Goal: Information Seeking & Learning: Learn about a topic

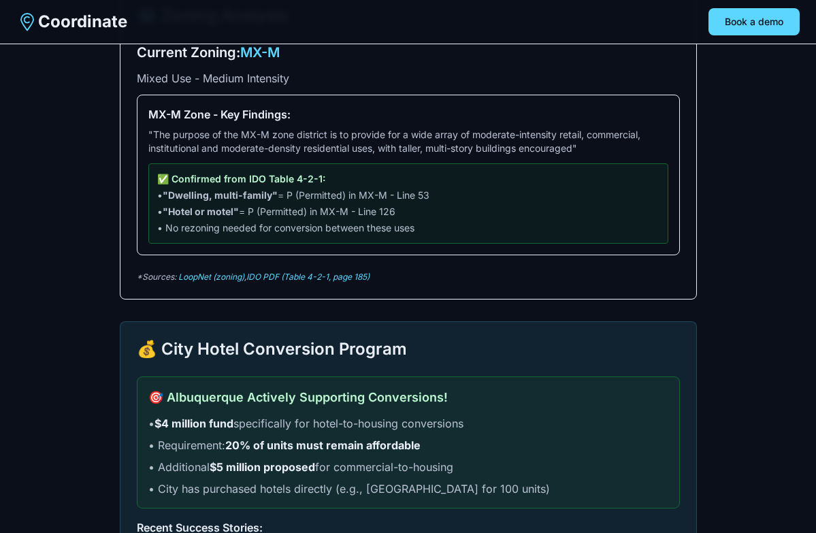
scroll to position [952, 0]
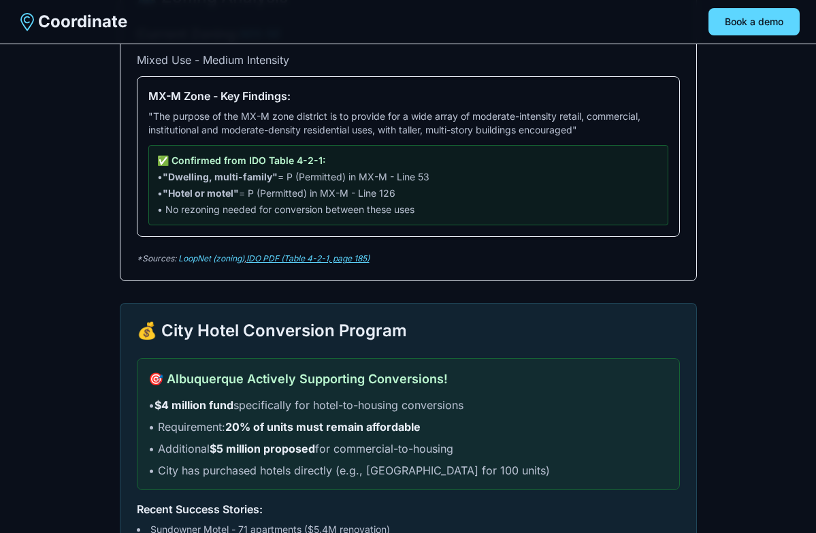
click at [302, 261] on link "IDO PDF (Table 4-2-1, page 185)" at bounding box center [307, 258] width 123 height 10
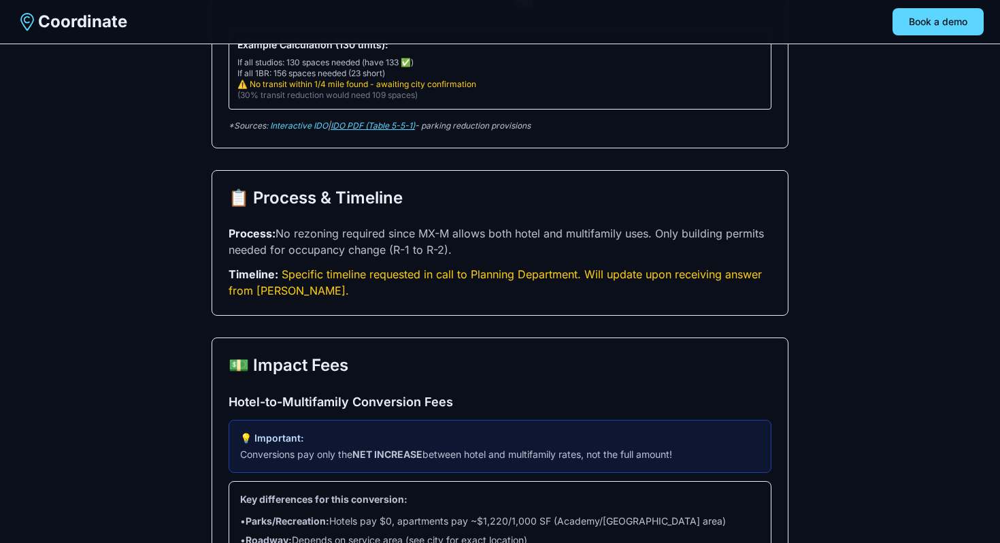
scroll to position [1981, 0]
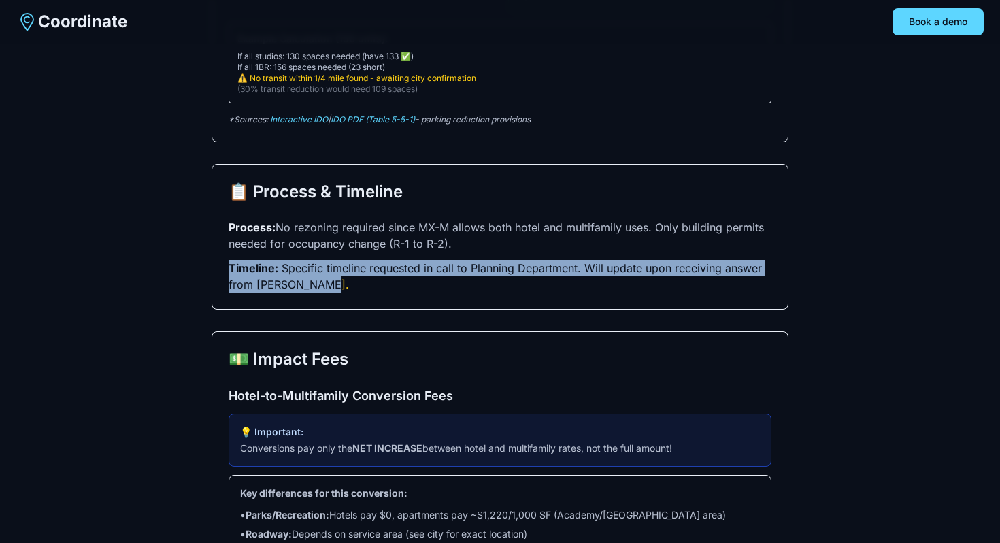
drag, startPoint x: 352, startPoint y: 272, endPoint x: 265, endPoint y: 241, distance: 92.3
click at [265, 241] on div "Process: No rezoning required since MX-M allows both hotel and multifamily uses…" at bounding box center [500, 255] width 543 height 73
click at [352, 278] on p "Timeline: Specific timeline requested in call to Planning Department. Will upda…" at bounding box center [500, 276] width 543 height 33
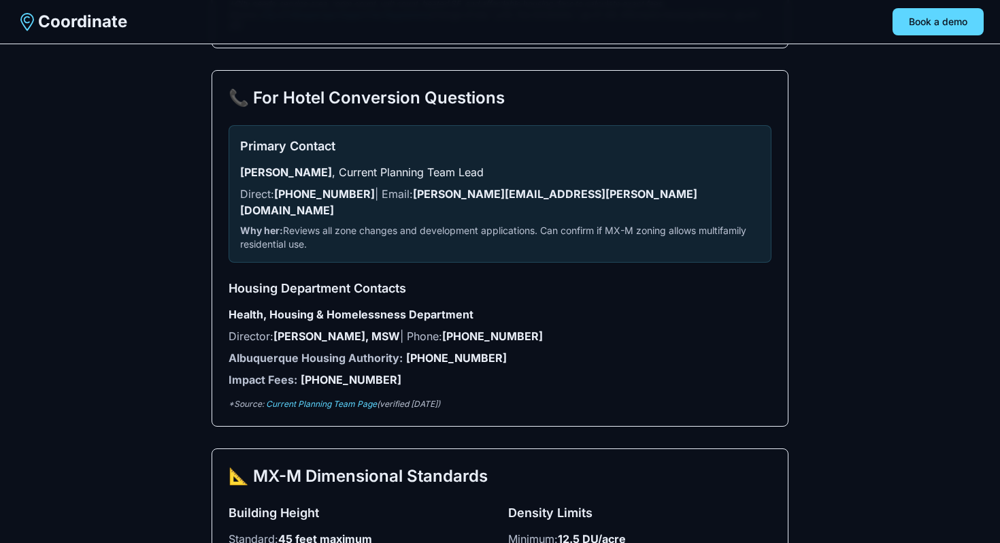
scroll to position [2695, 0]
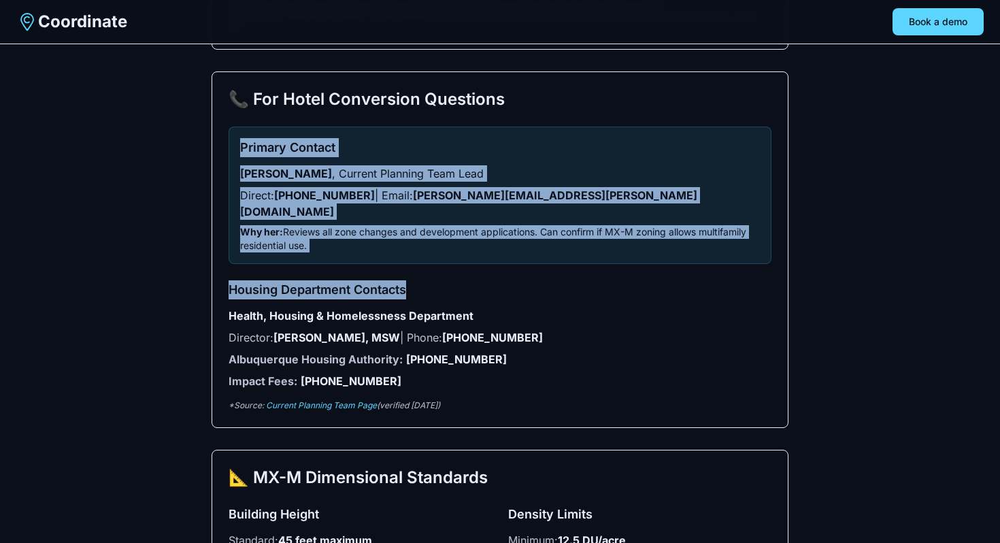
drag, startPoint x: 235, startPoint y: 135, endPoint x: 412, endPoint y: 250, distance: 210.9
click at [413, 251] on div "📞 For Hotel Conversion Questions Primary Contact [PERSON_NAME] , Current Planni…" at bounding box center [500, 249] width 577 height 356
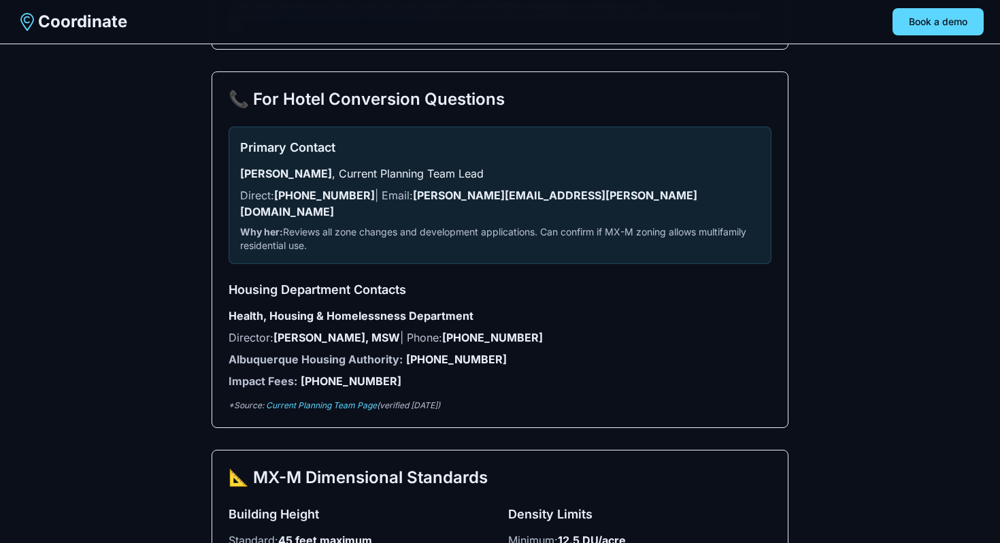
click at [448, 280] on h3 "Housing Department Contacts" at bounding box center [500, 289] width 543 height 19
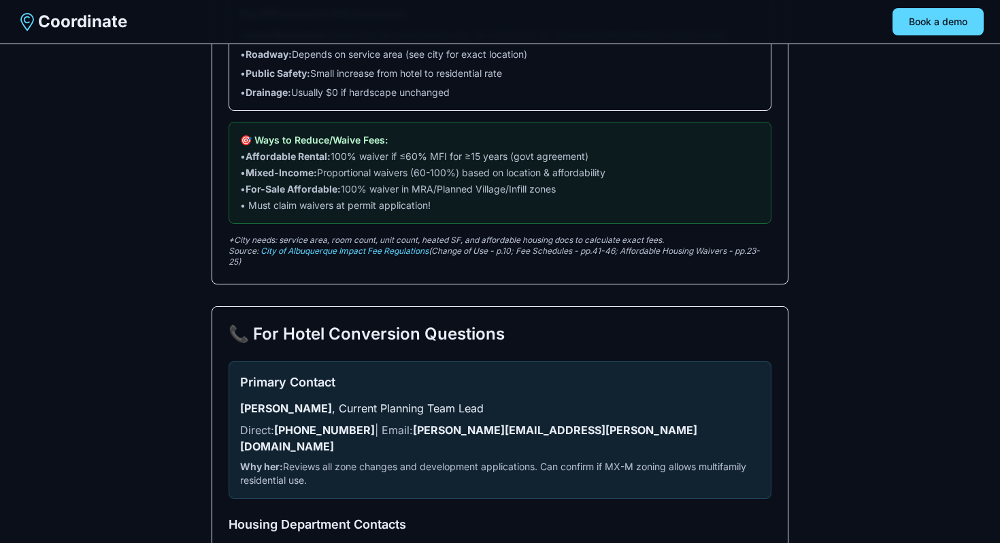
scroll to position [2488, 0]
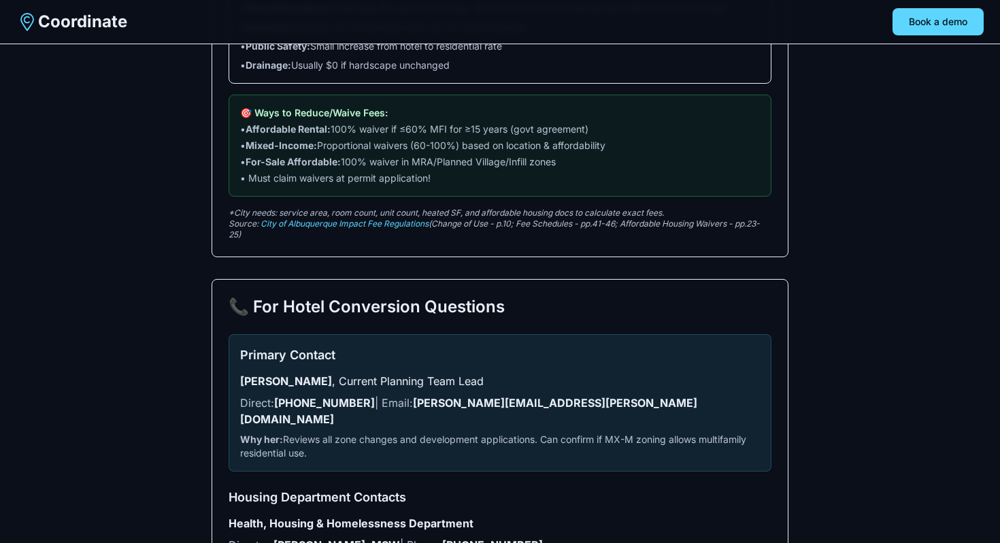
click at [688, 296] on h2 "📞 For Hotel Conversion Questions" at bounding box center [500, 307] width 543 height 22
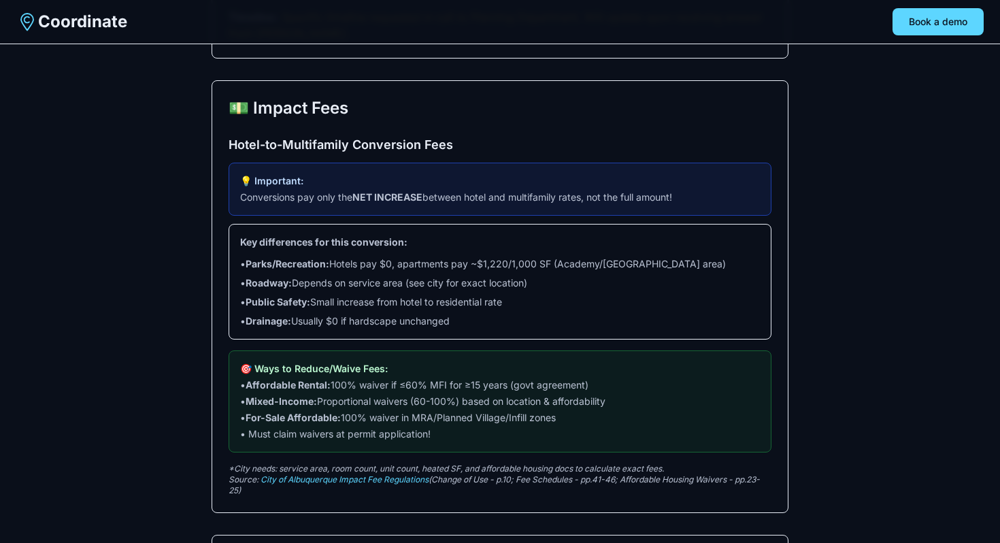
scroll to position [2237, 0]
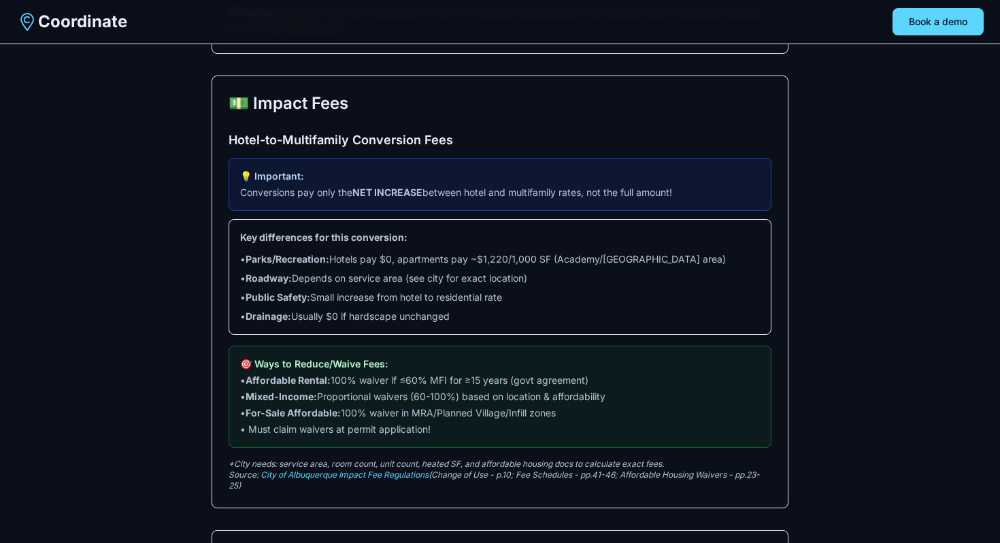
click at [358, 469] on link "City of Albuquerque Impact Fee Regulations" at bounding box center [345, 474] width 168 height 10
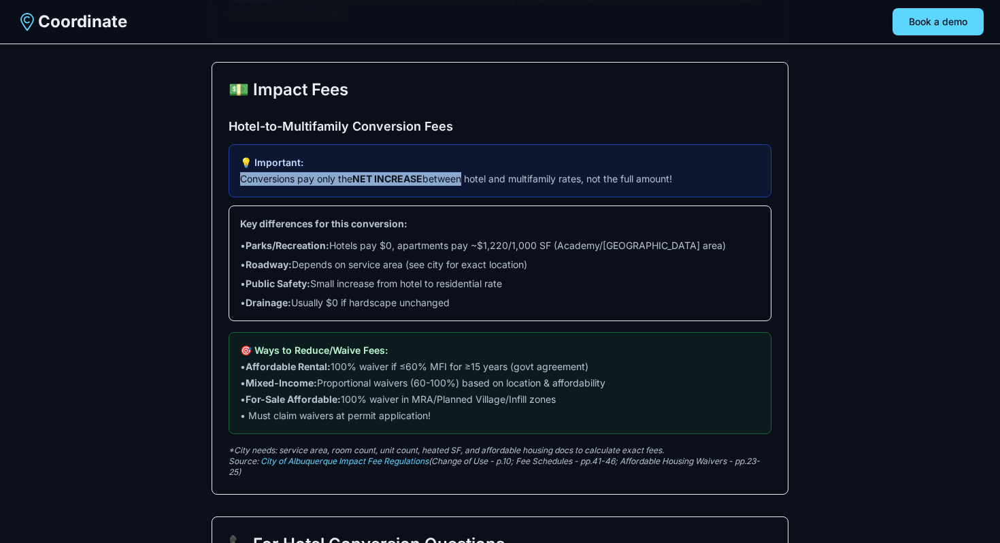
drag, startPoint x: 243, startPoint y: 167, endPoint x: 461, endPoint y: 171, distance: 217.7
click at [461, 172] on p "Conversions pay only the NET INCREASE between hotel and multifamily rates, not …" at bounding box center [500, 179] width 520 height 14
click at [427, 172] on p "Conversions pay only the NET INCREASE between hotel and multifamily rates, not …" at bounding box center [500, 179] width 520 height 14
drag, startPoint x: 439, startPoint y: 448, endPoint x: 500, endPoint y: 461, distance: 62.6
click at [500, 460] on p "*City needs: service area, room count, unit count, heated SF, and affordable ho…" at bounding box center [500, 461] width 543 height 33
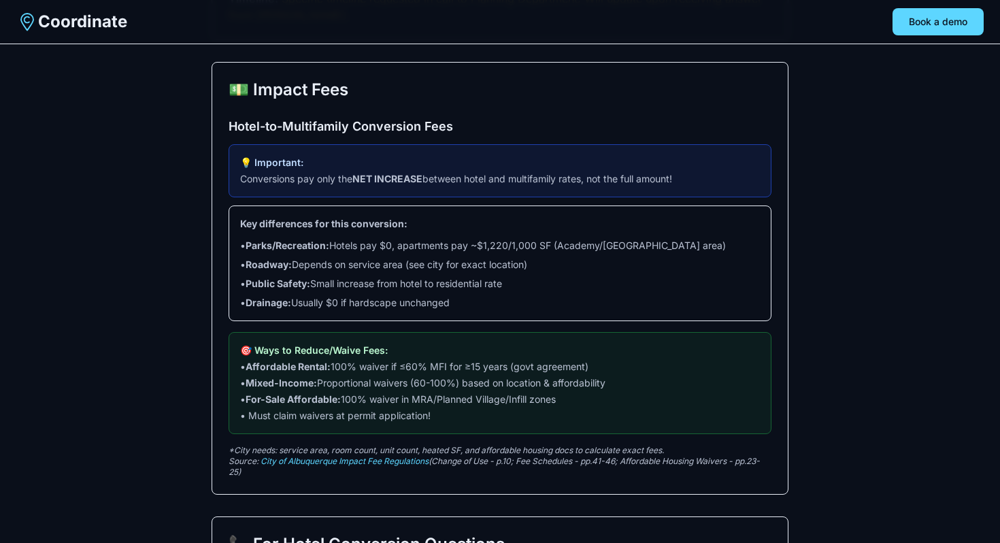
click at [500, 461] on p "*City needs: service area, room count, unit count, heated SF, and affordable ho…" at bounding box center [500, 461] width 543 height 33
drag, startPoint x: 259, startPoint y: 449, endPoint x: 314, endPoint y: 457, distance: 55.0
click at [314, 457] on p "*City needs: service area, room count, unit count, heated SF, and affordable ho…" at bounding box center [500, 461] width 543 height 33
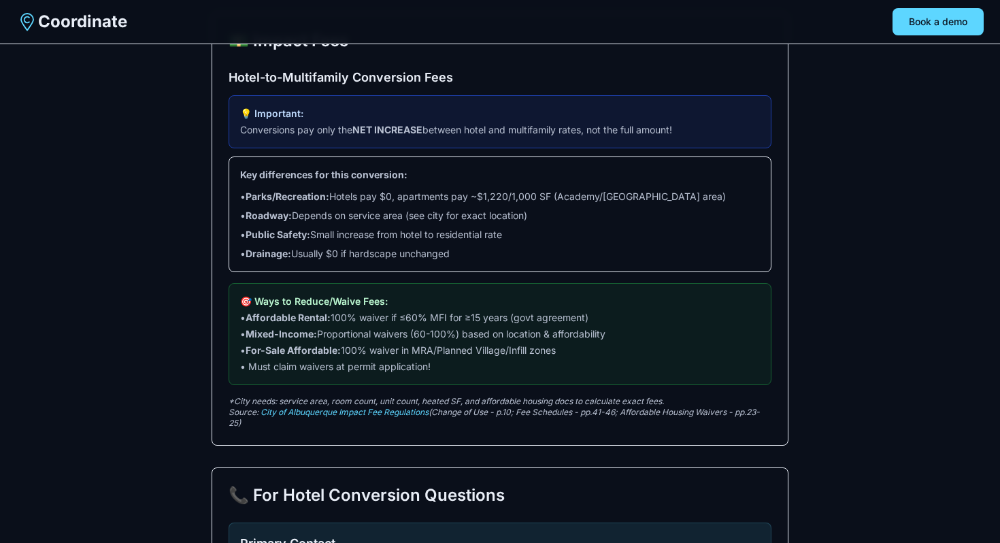
scroll to position [2295, 0]
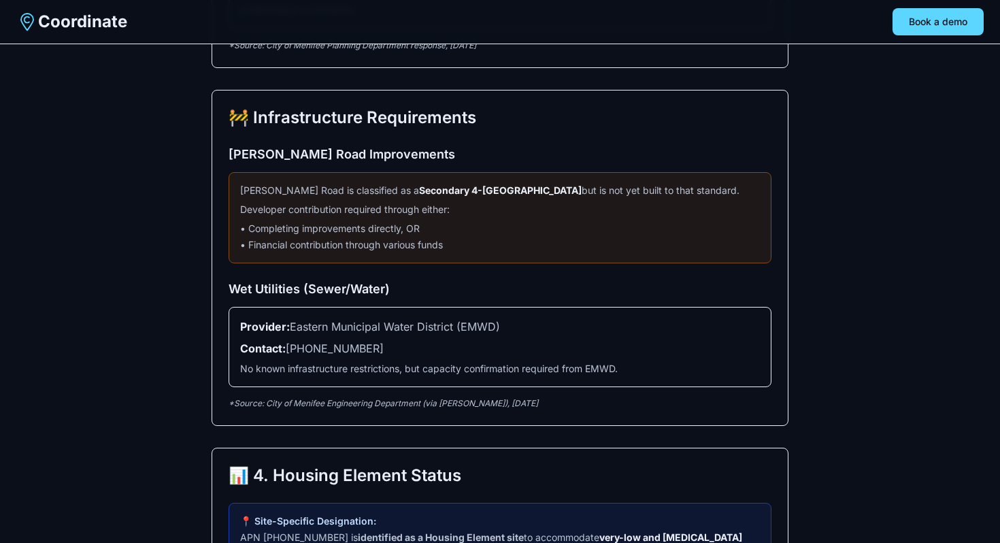
scroll to position [1744, 0]
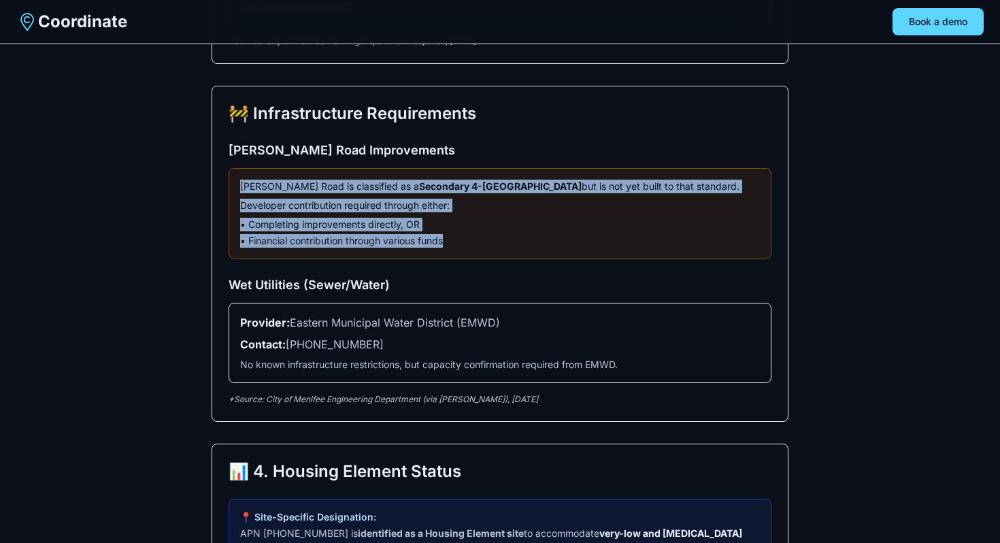
drag, startPoint x: 467, startPoint y: 241, endPoint x: 231, endPoint y: 179, distance: 244.9
click at [231, 179] on div "Bradley Road is classified as a Secondary 4-lane roadway but is not yet built t…" at bounding box center [500, 213] width 543 height 91
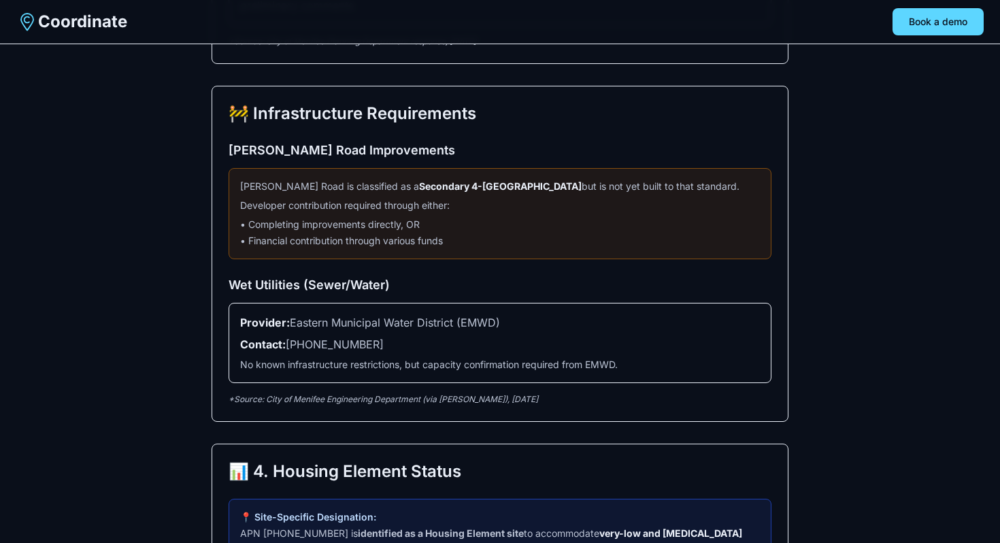
click at [228, 169] on div "🚧 Infrastructure Requirements Bradley Road Improvements Bradley Road is classif…" at bounding box center [500, 254] width 577 height 336
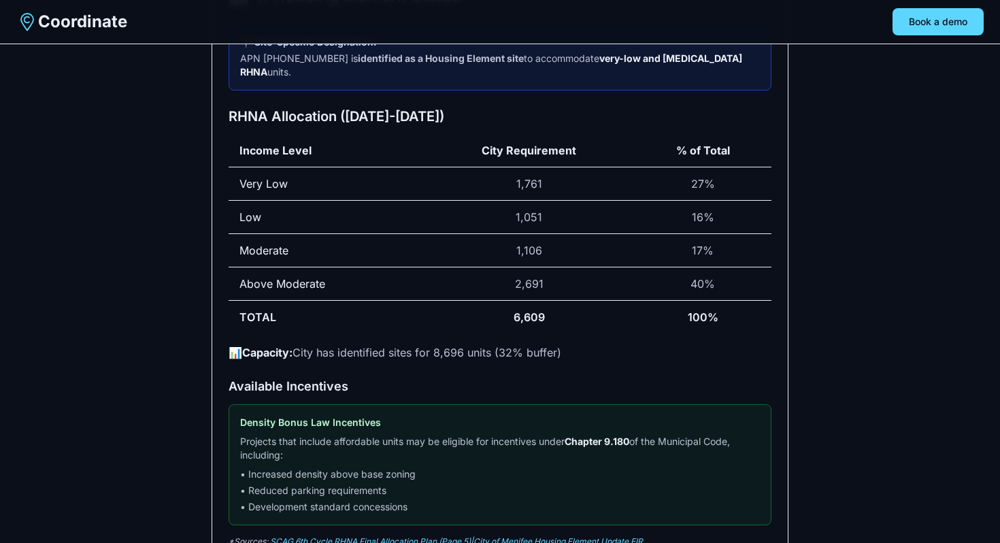
scroll to position [2237, 0]
